Goal: Navigation & Orientation: Find specific page/section

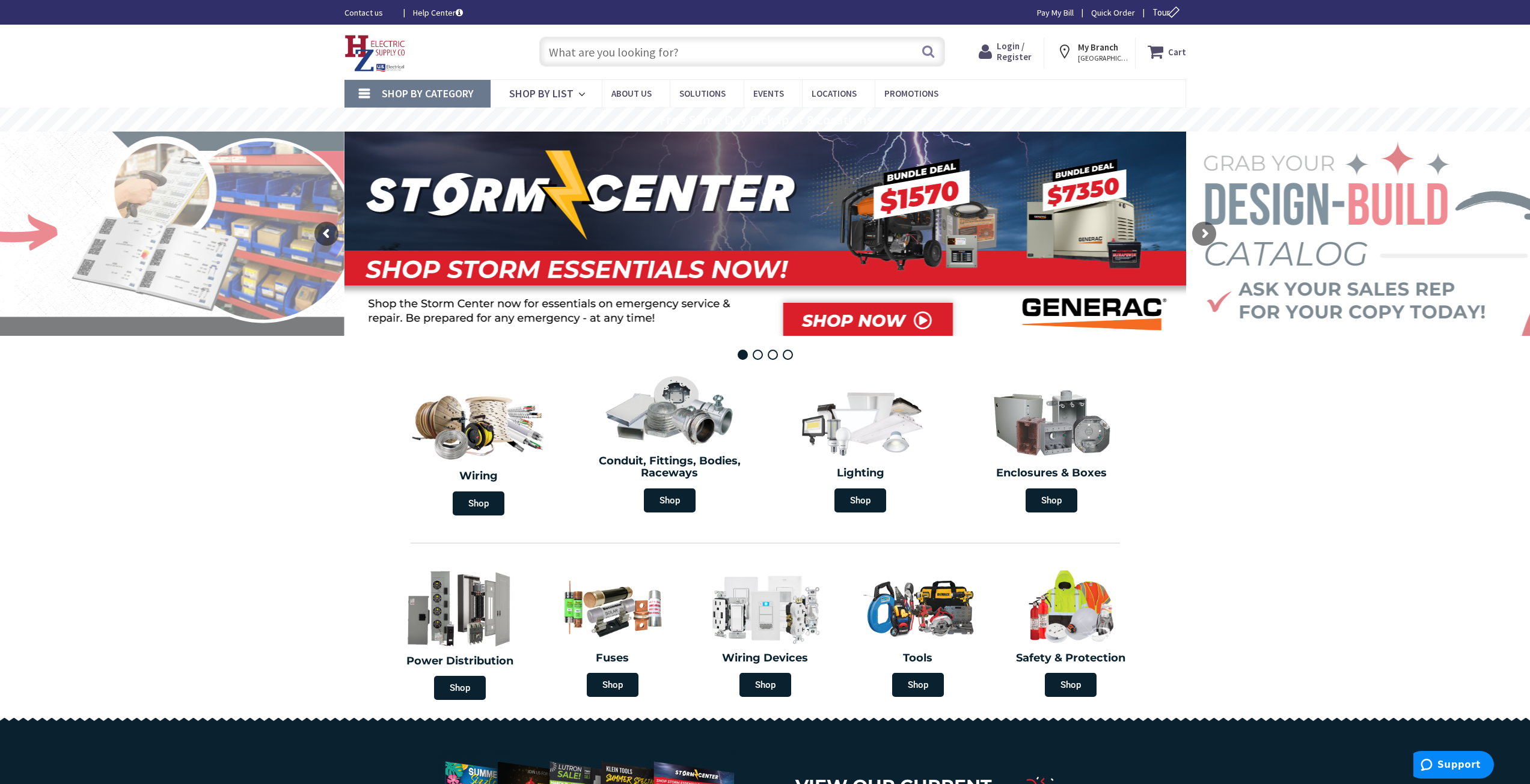
click at [1107, 50] on strong "My Branch" at bounding box center [1098, 47] width 40 height 12
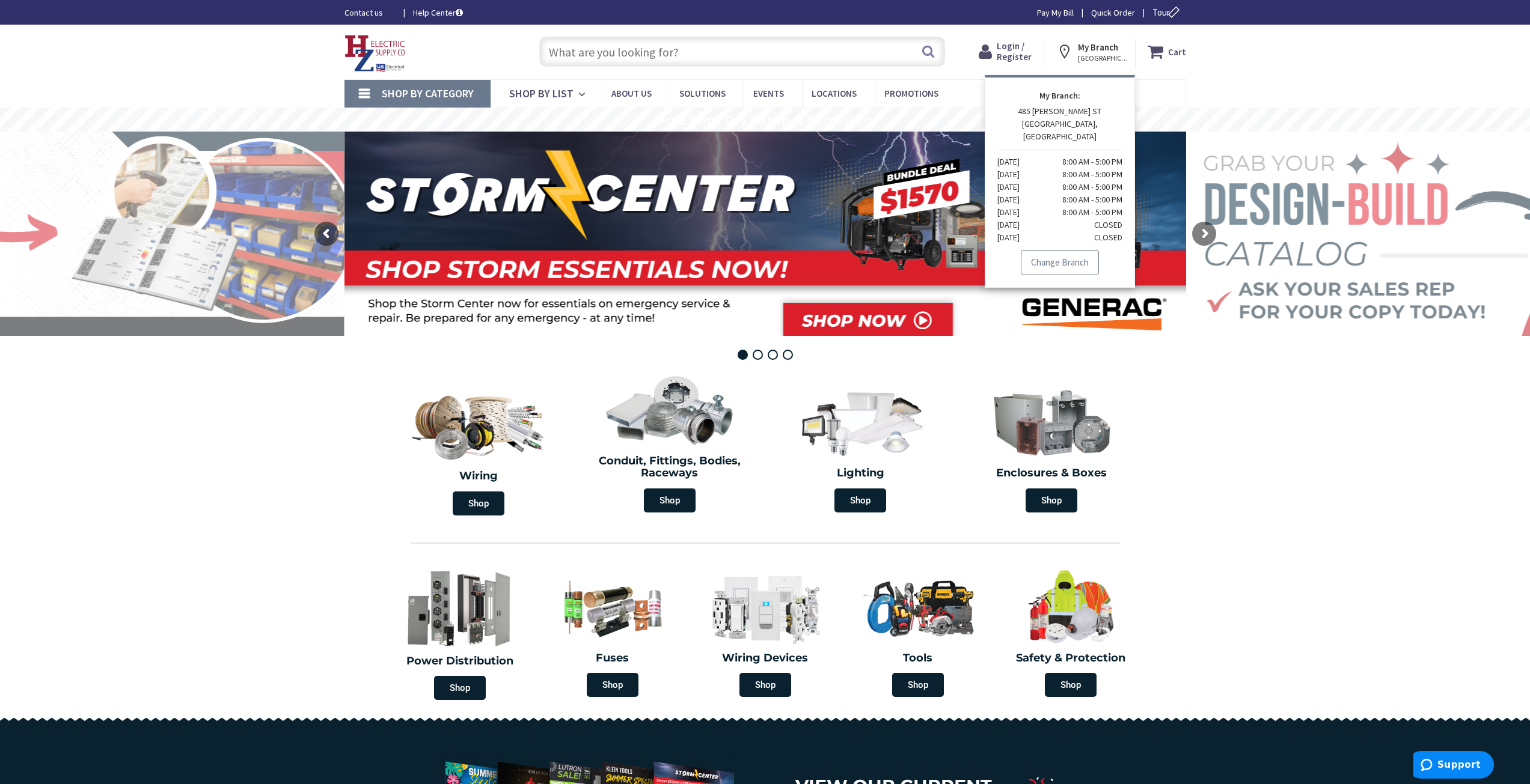
click at [1071, 250] on link "Change Branch" at bounding box center [1059, 263] width 78 height 25
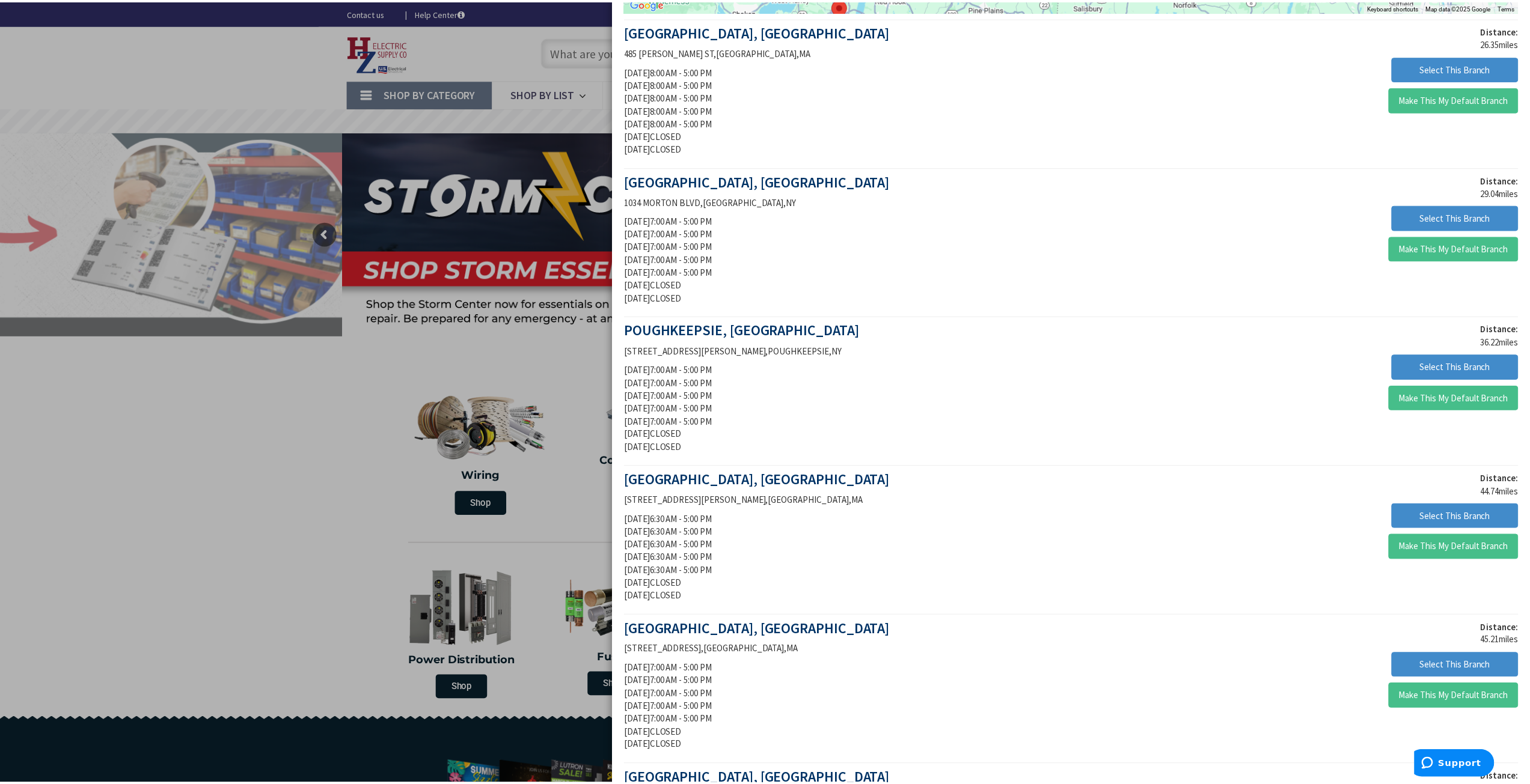
scroll to position [240, 0]
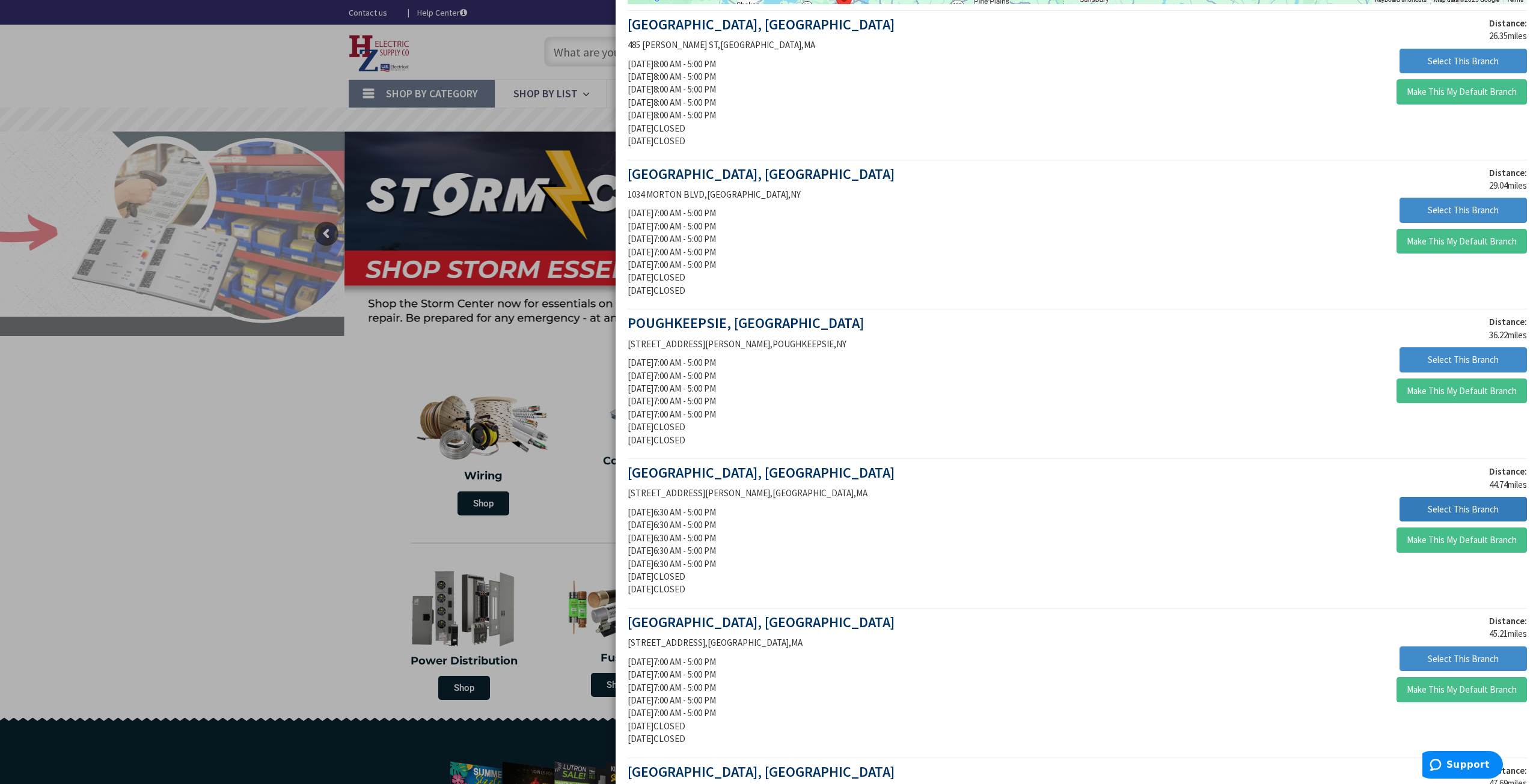
click at [1457, 512] on button "Select This Branch" at bounding box center [1463, 509] width 128 height 25
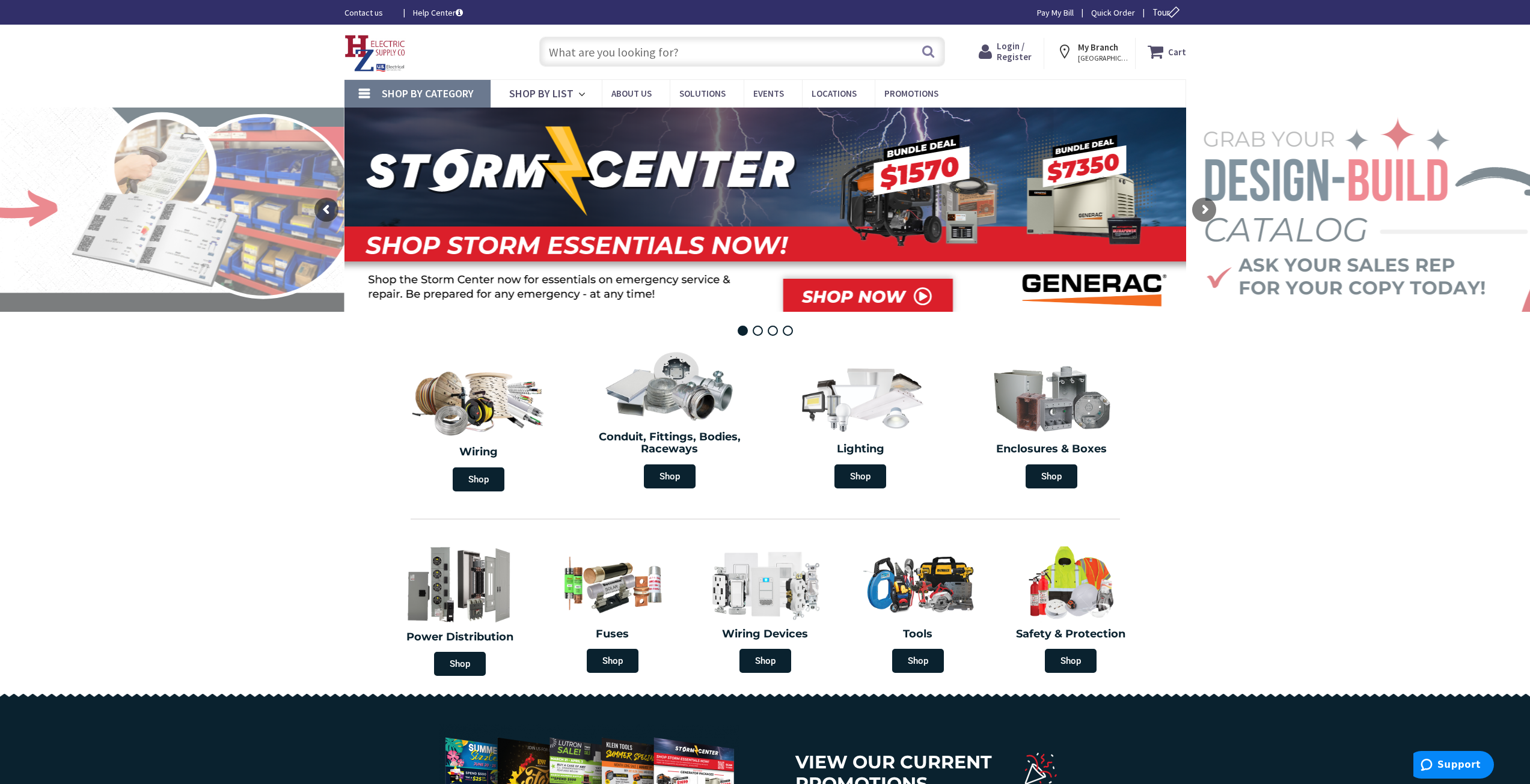
click at [596, 57] on input "text" at bounding box center [742, 52] width 406 height 30
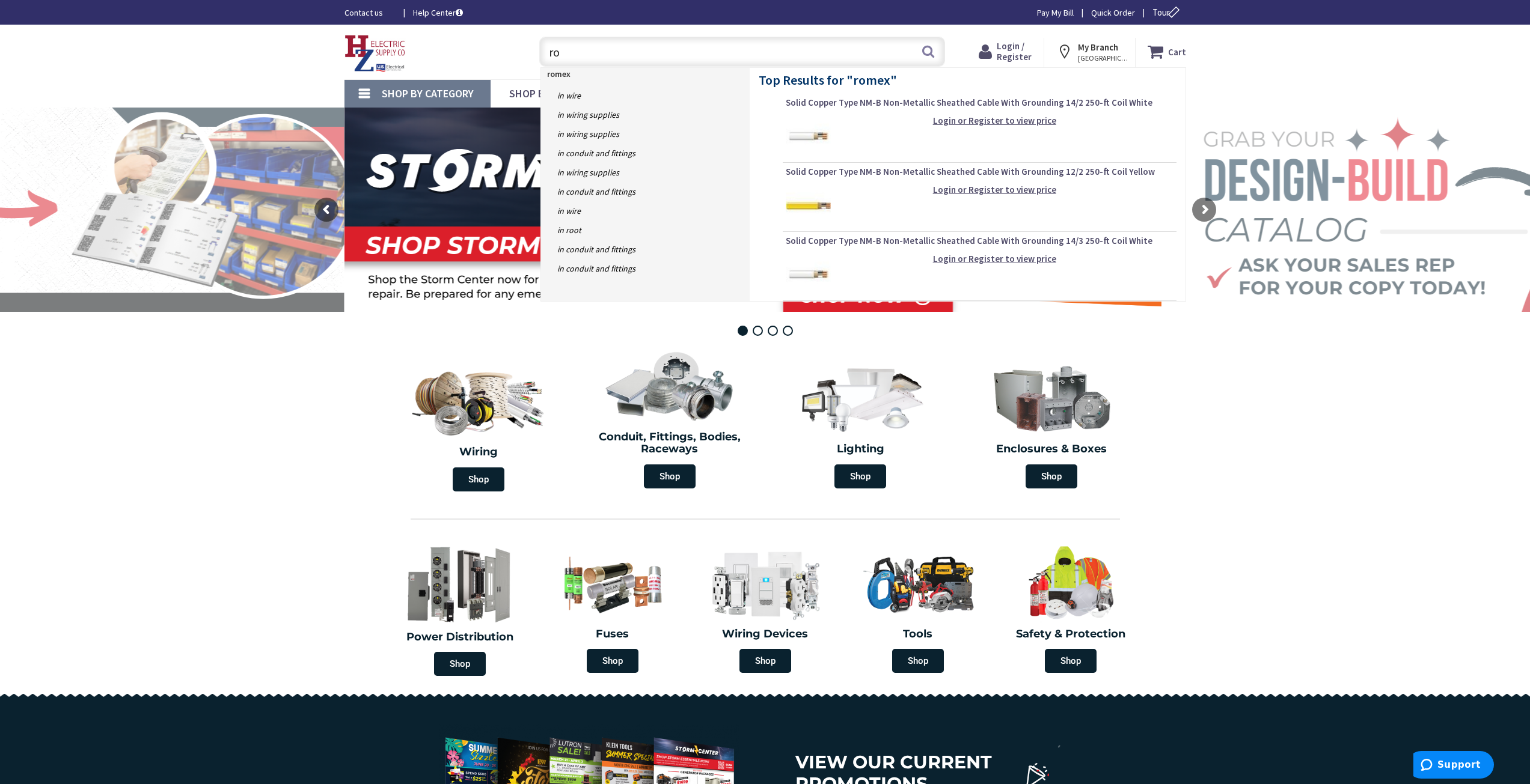
type input "r"
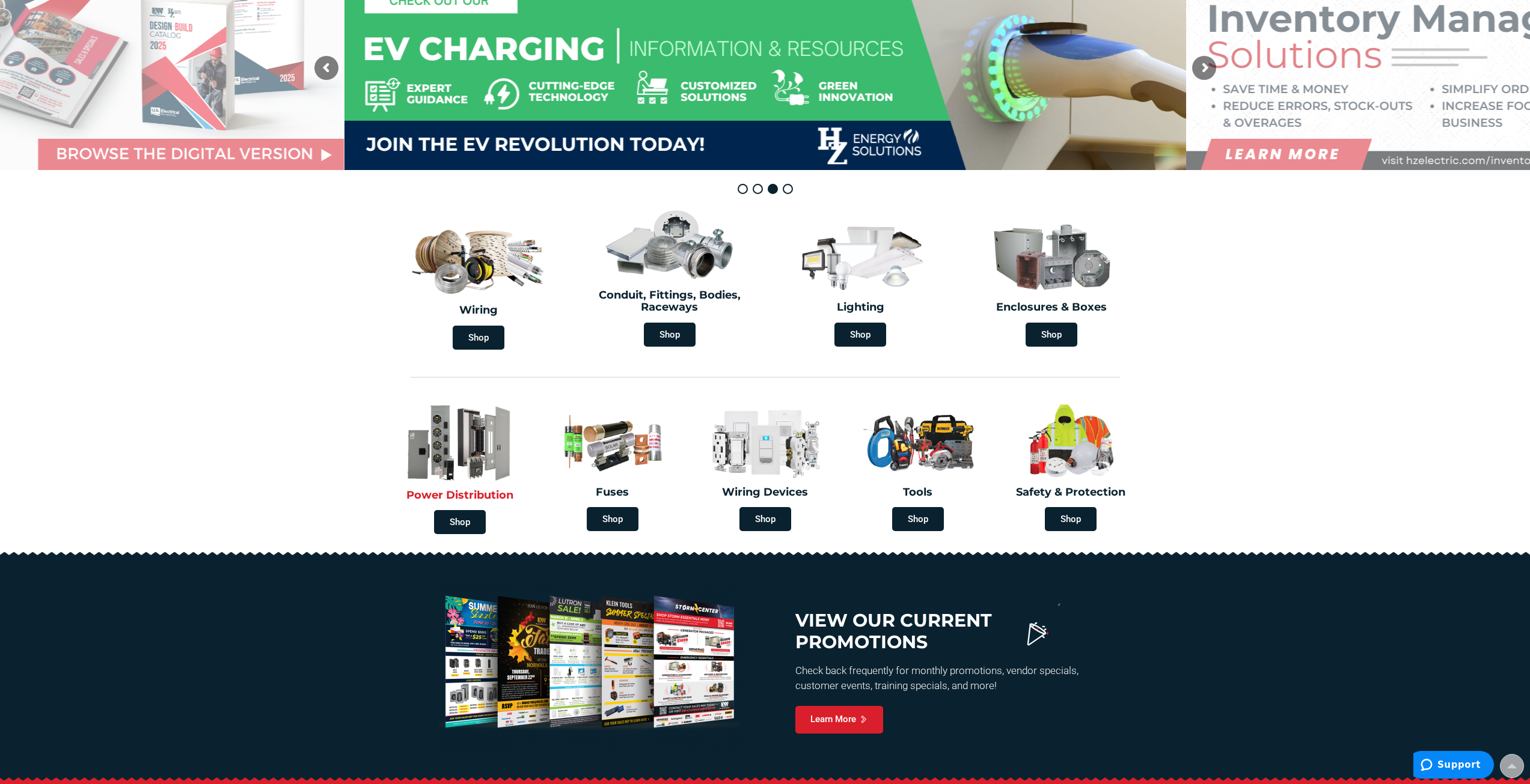
scroll to position [120, 0]
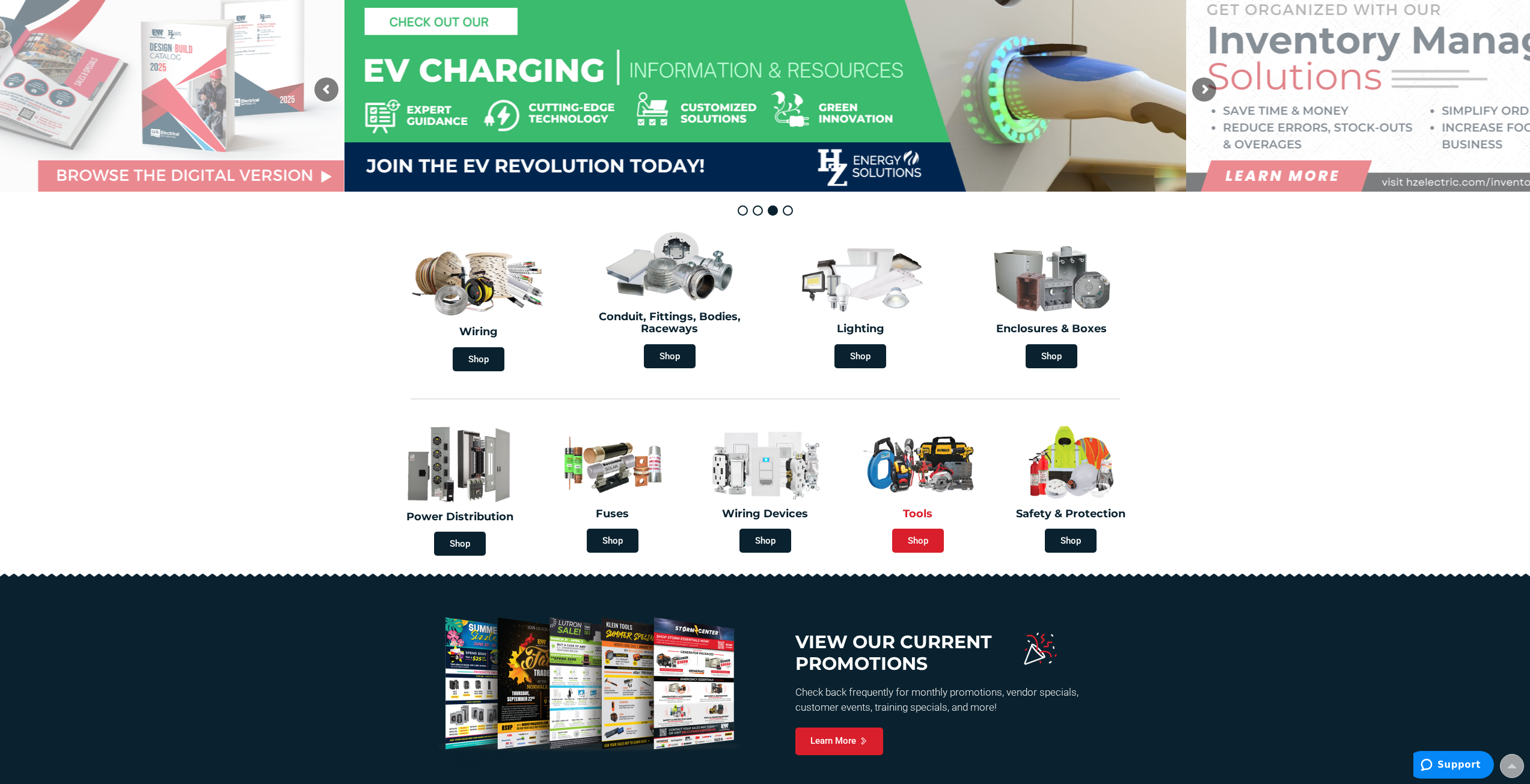
click at [919, 550] on span "Shop" at bounding box center [918, 541] width 52 height 24
